Goal: Information Seeking & Learning: Learn about a topic

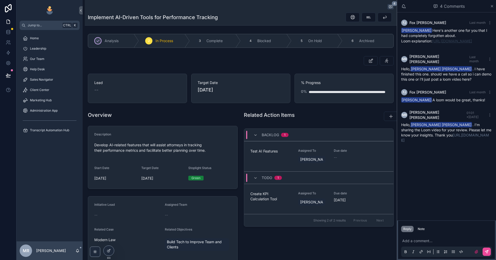
click at [446, 43] on link "[URL][DOMAIN_NAME]" at bounding box center [452, 41] width 40 height 4
click at [446, 178] on div "[PERSON_NAME] [PERSON_NAME] Last month [PERSON_NAME] Here's another one for you…" at bounding box center [446, 116] width 99 height 208
click at [446, 181] on div "[PERSON_NAME] [PERSON_NAME] Last month [PERSON_NAME] Here's another one for you…" at bounding box center [446, 116] width 99 height 208
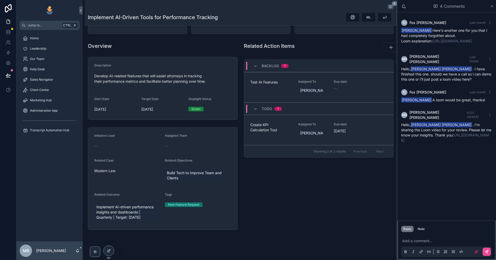
scroll to position [88, 0]
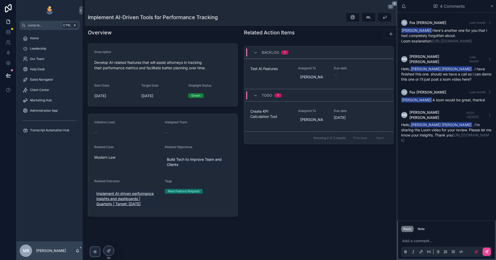
click at [123, 198] on span "Implement AI-driven performance insights and dashboards | Quarterly | Target: […" at bounding box center [126, 198] width 60 height 15
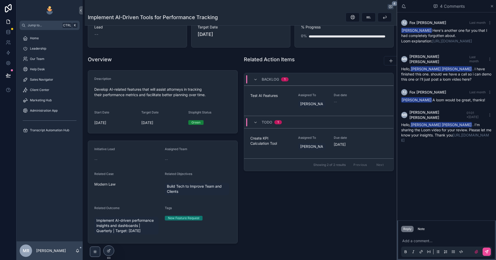
scroll to position [88, 0]
